Goal: Register for event/course

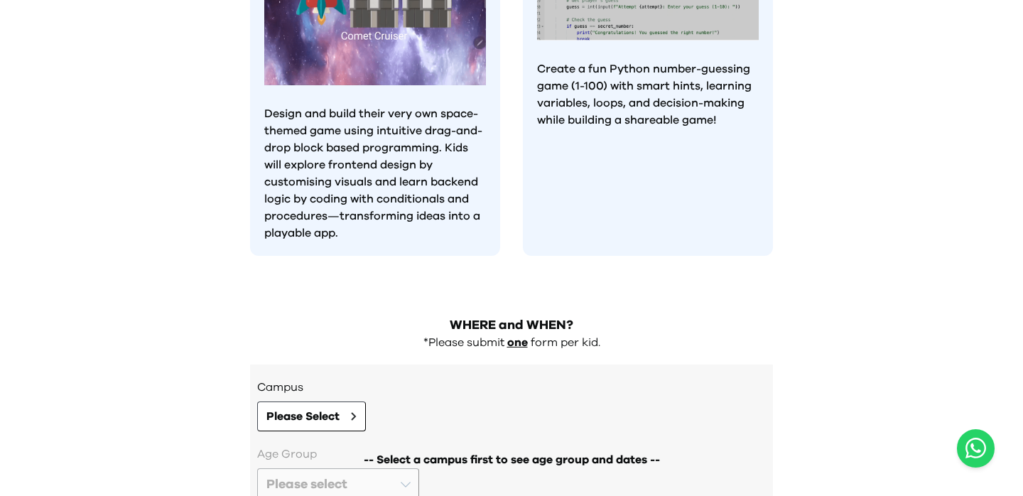
click at [557, 60] on p "Create a fun Python number-guessing game (1-100) with smart hints, learning var…" at bounding box center [648, 94] width 222 height 68
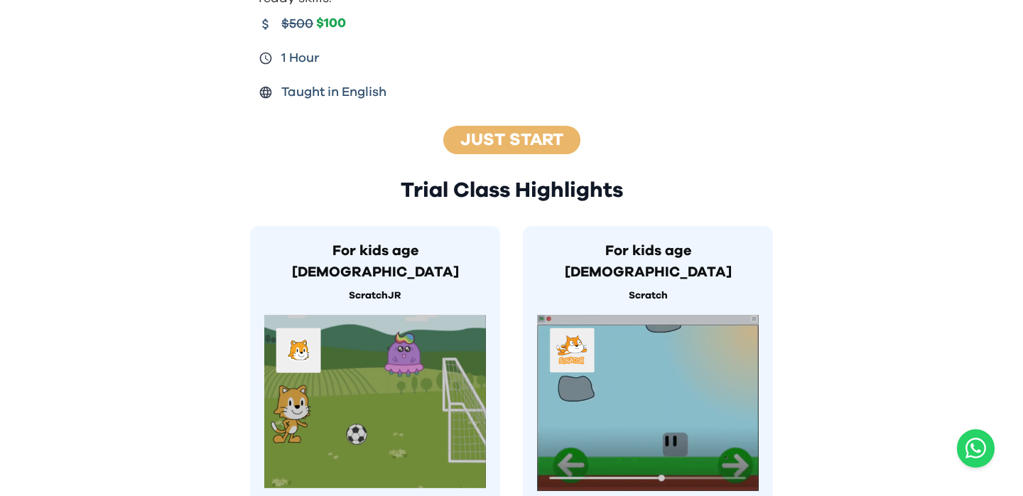
scroll to position [438, 0]
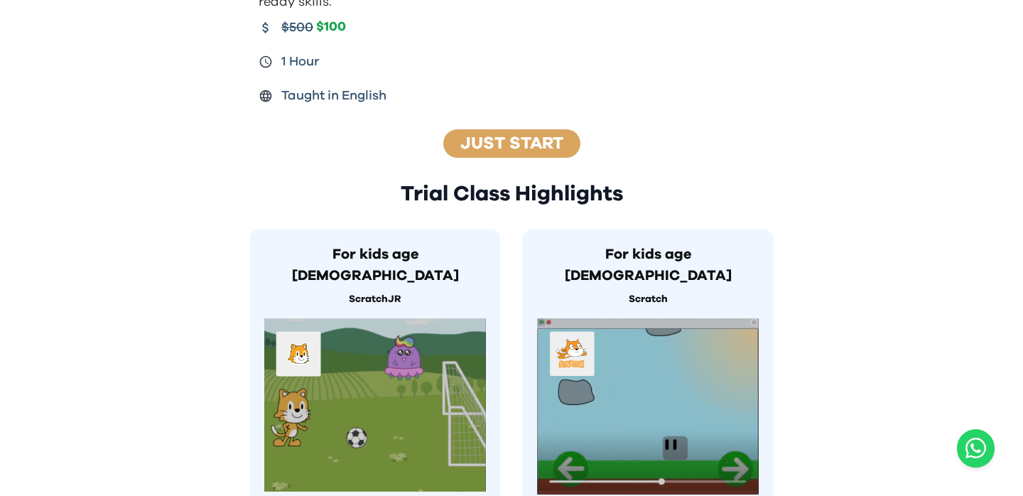
click at [534, 135] on link "Just Start" at bounding box center [511, 143] width 103 height 17
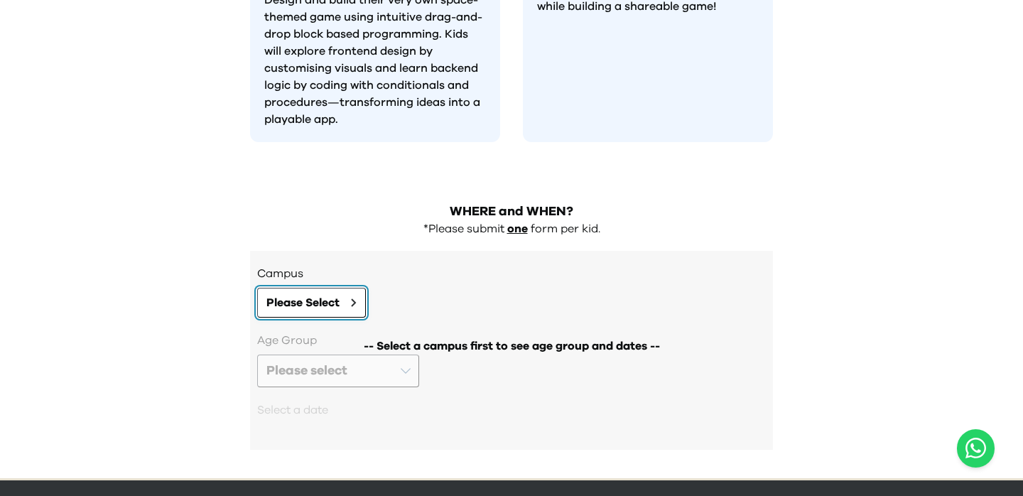
click at [300, 288] on button "Please Select" at bounding box center [311, 303] width 109 height 30
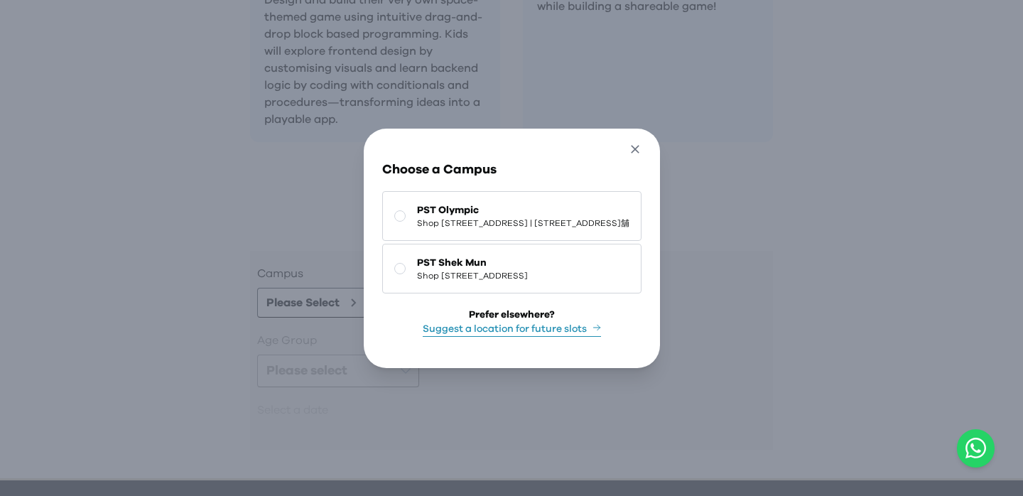
click at [639, 145] on icon "button" at bounding box center [635, 149] width 9 height 9
